Goal: Information Seeking & Learning: Learn about a topic

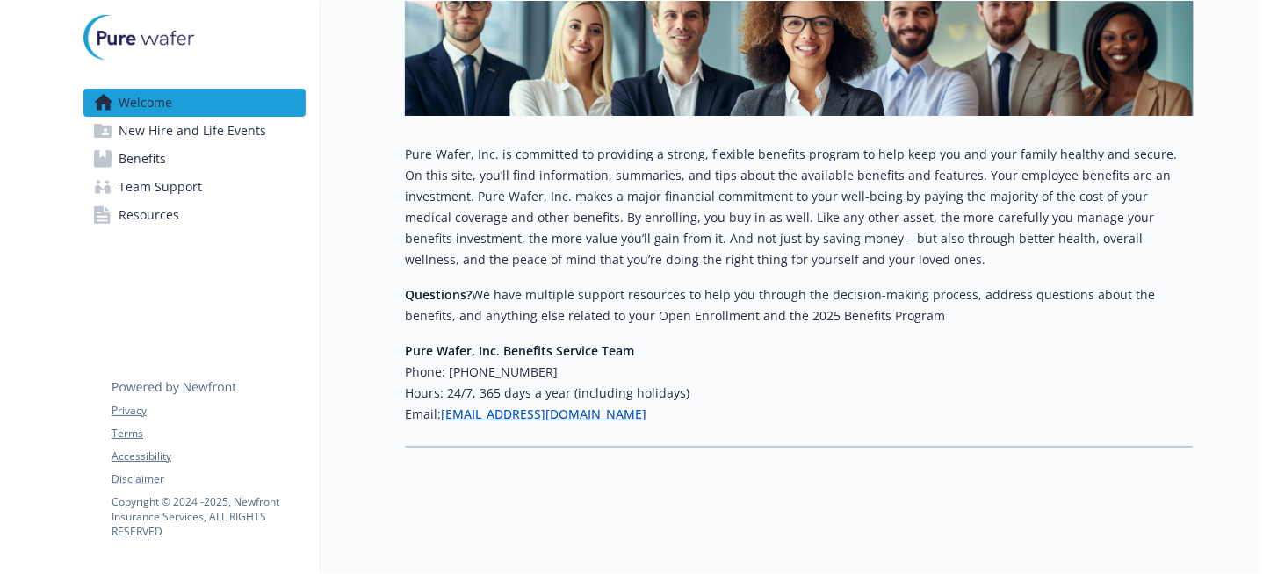
scroll to position [249, 0]
drag, startPoint x: 408, startPoint y: 138, endPoint x: 733, endPoint y: 412, distance: 425.8
click at [733, 412] on div "Pure Wafer, Inc. is committed to providing a strong, flexible benefits program …" at bounding box center [799, 284] width 789 height 281
drag, startPoint x: 733, startPoint y: 412, endPoint x: 678, endPoint y: 215, distance: 204.4
copy div "Lore Ipsum, Dol. si ametconse ad elitseddo e tempor, incididu utlabore etdolor …"
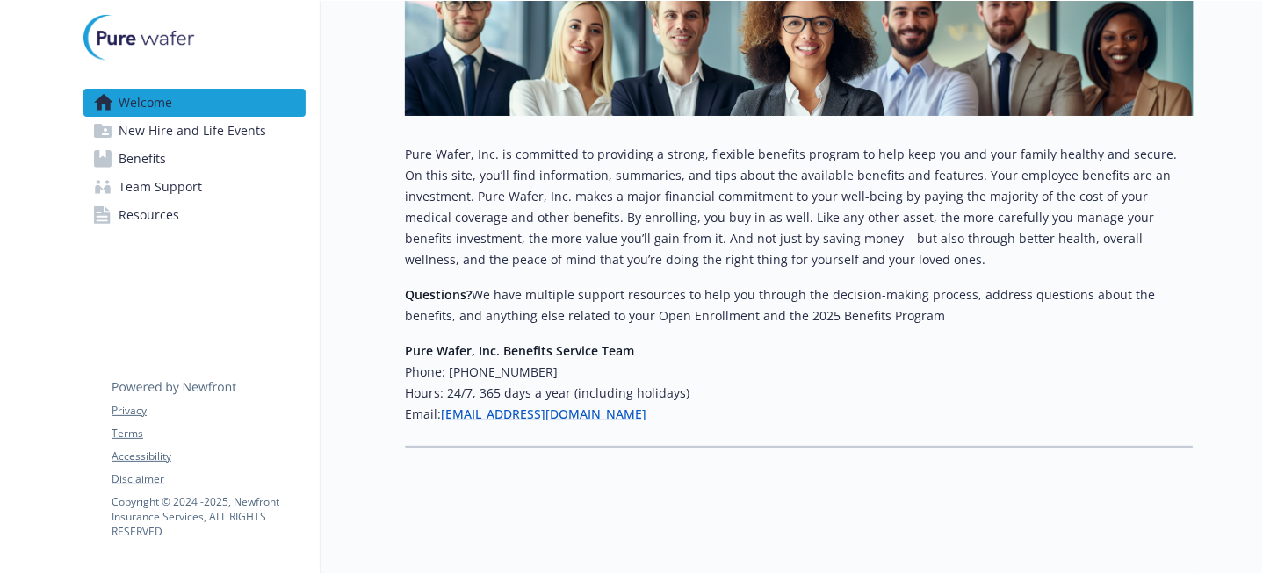
click at [754, 405] on h6 "Email: [EMAIL_ADDRESS][DOMAIN_NAME]" at bounding box center [799, 414] width 789 height 21
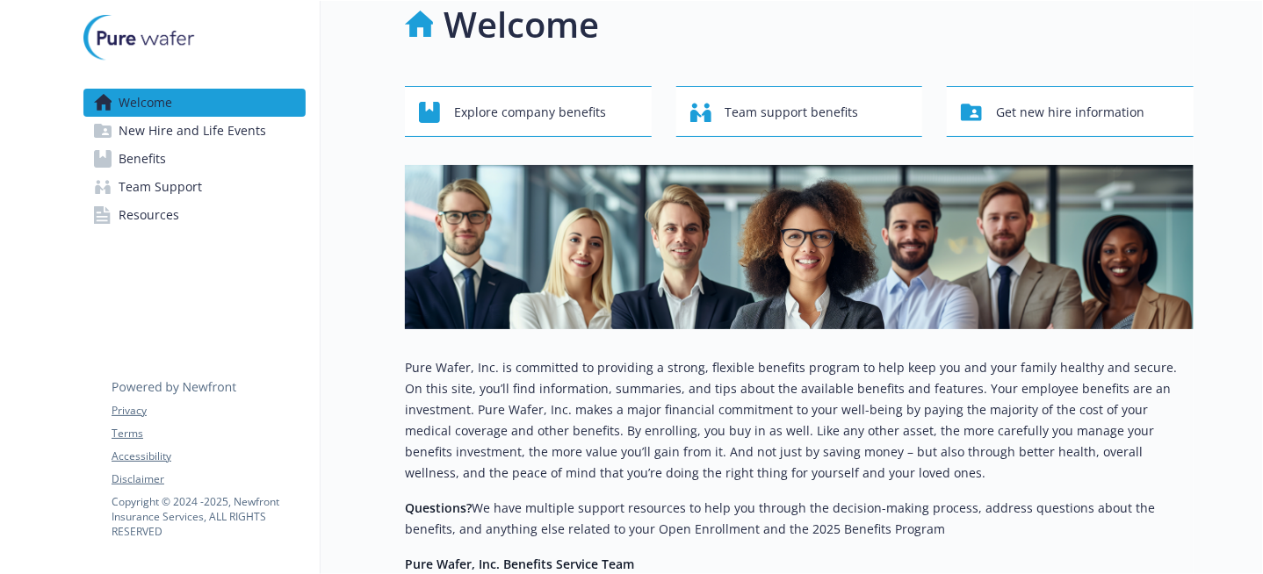
scroll to position [0, 0]
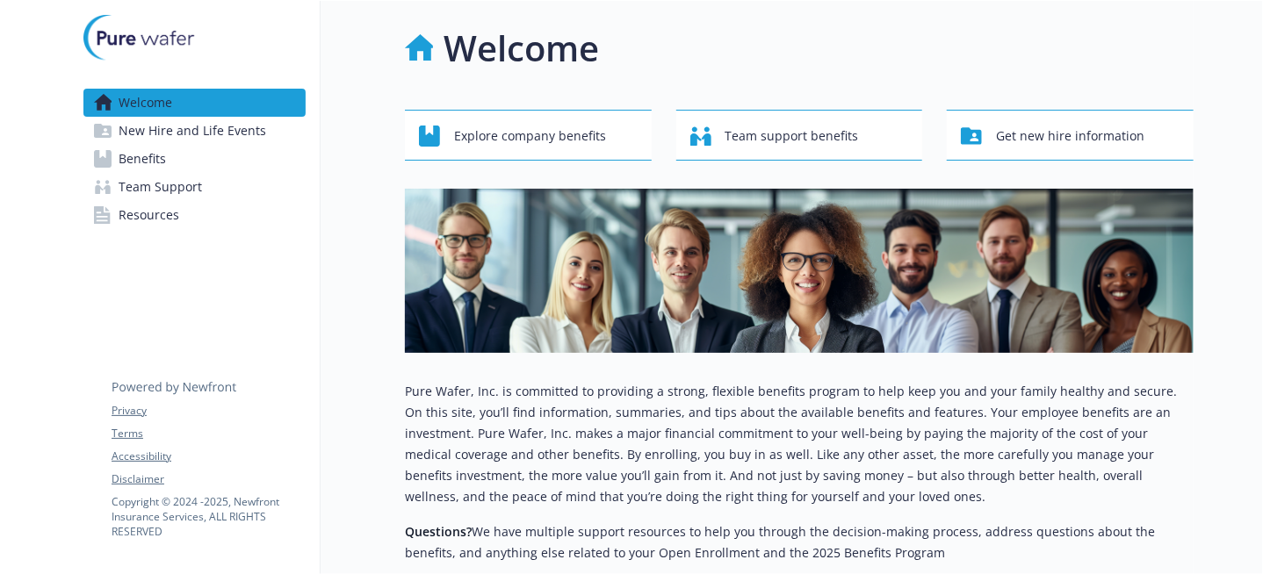
click at [241, 133] on span "New Hire and Life Events" at bounding box center [193, 131] width 148 height 28
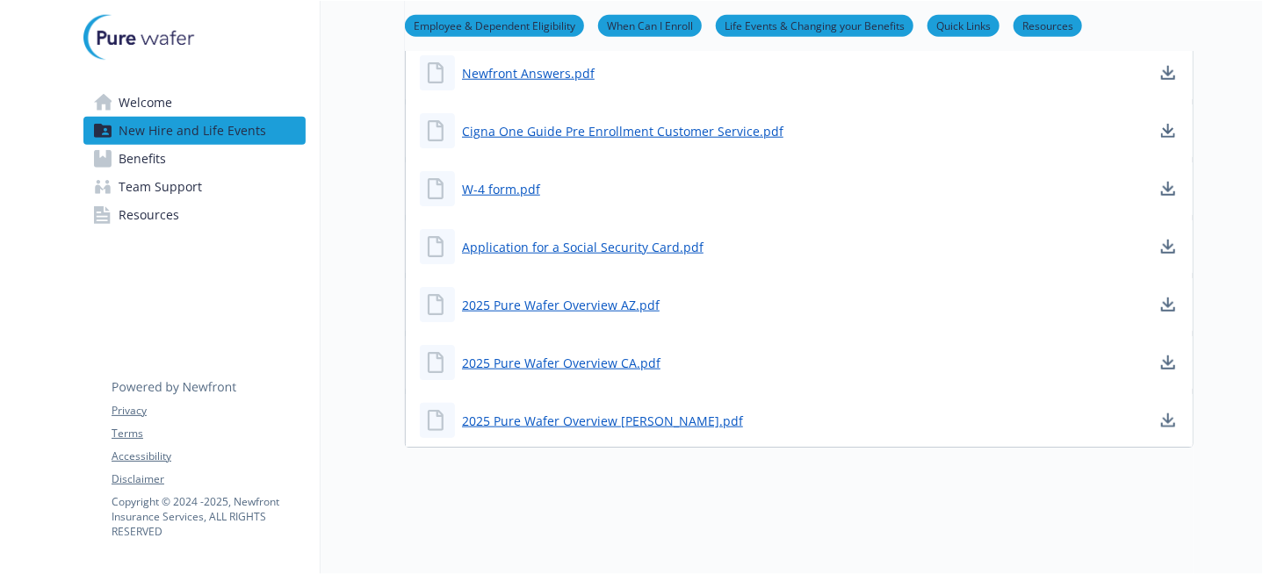
scroll to position [822, 0]
click at [543, 352] on link "2025 Pure Wafer Overview CA.pdf" at bounding box center [563, 363] width 202 height 22
click at [158, 162] on span "Benefits" at bounding box center [142, 159] width 47 height 28
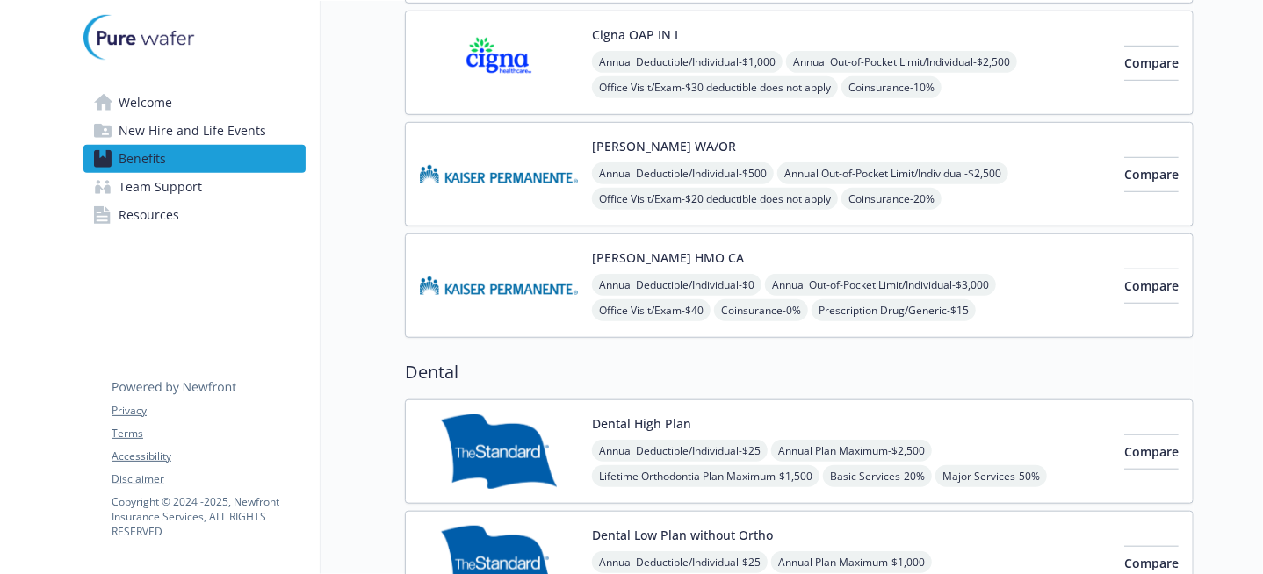
scroll to position [523, 0]
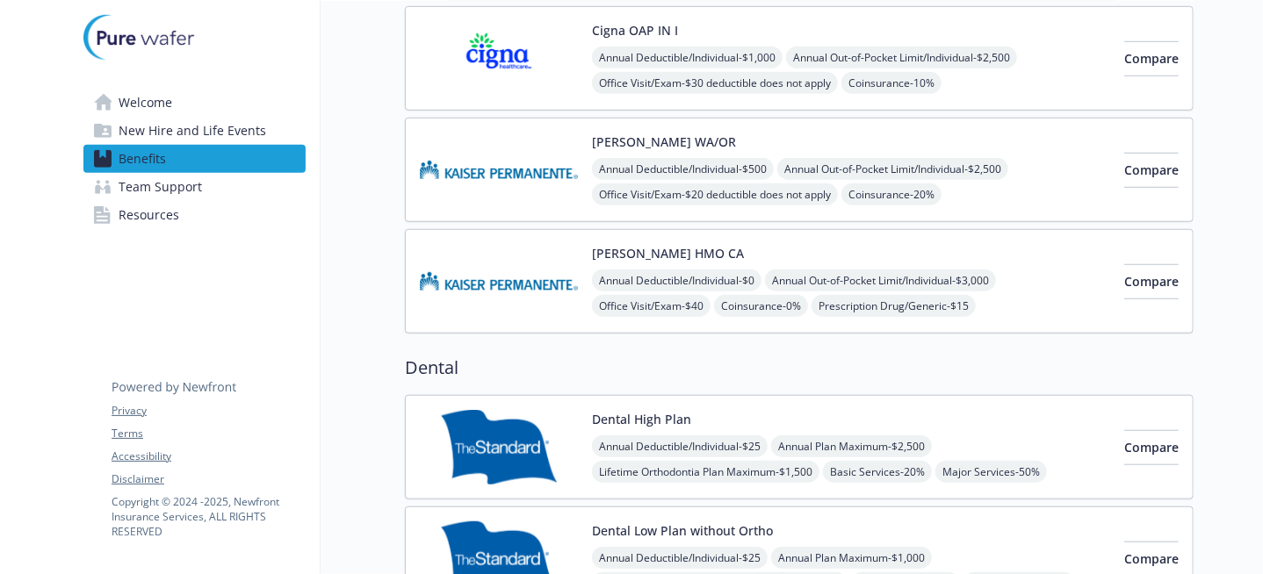
click at [176, 188] on span "Team Support" at bounding box center [160, 187] width 83 height 28
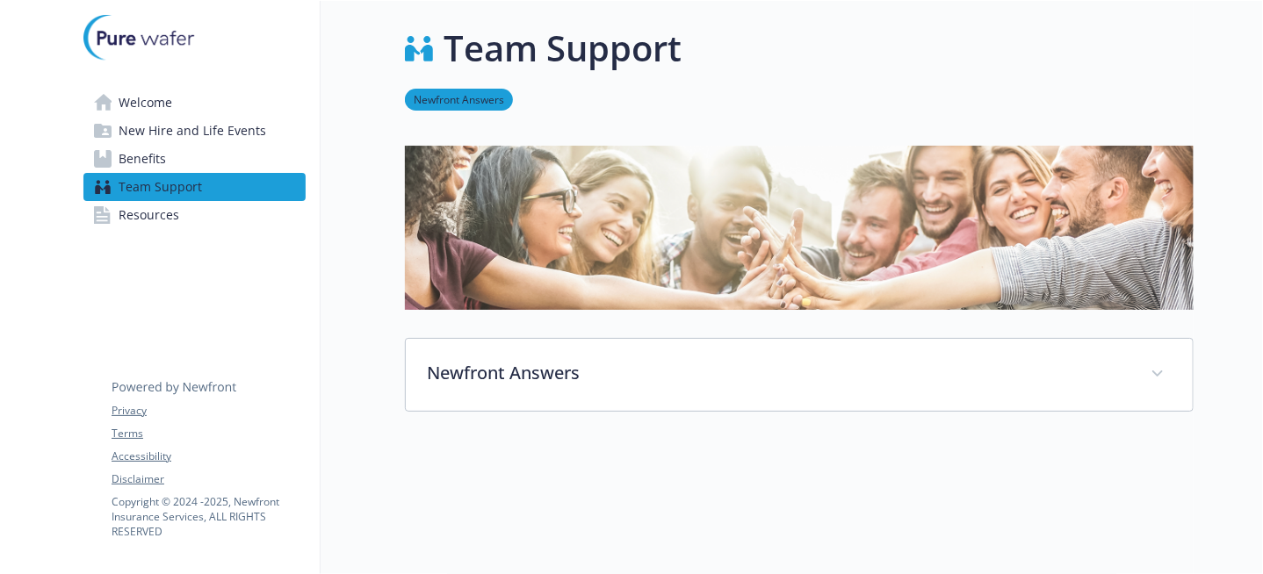
click at [171, 219] on span "Resources" at bounding box center [149, 215] width 61 height 28
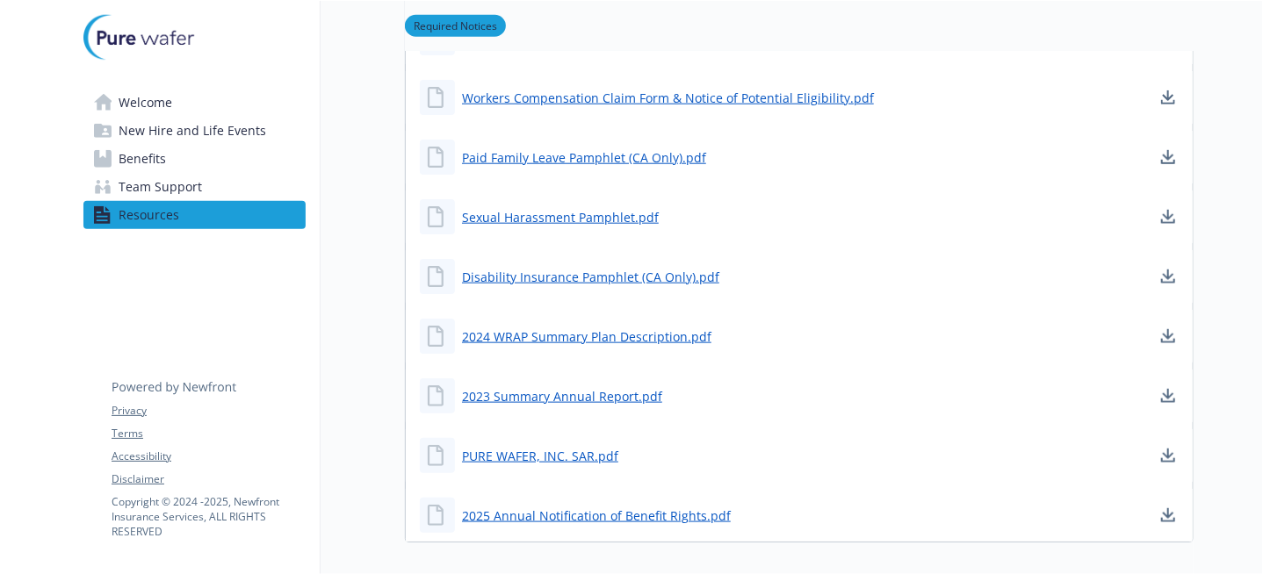
scroll to position [824, 0]
